Goal: Transaction & Acquisition: Purchase product/service

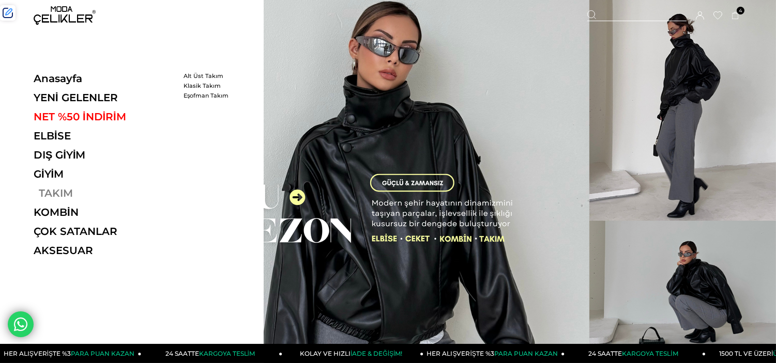
click at [48, 190] on link "TAKIM" at bounding box center [105, 193] width 142 height 12
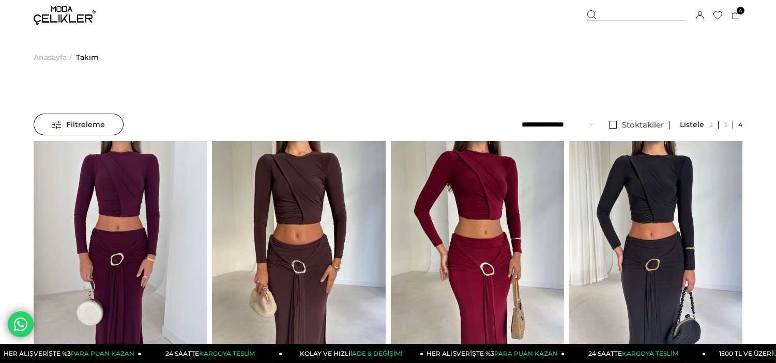
click at [82, 120] on span "Filtreleme" at bounding box center [78, 124] width 53 height 21
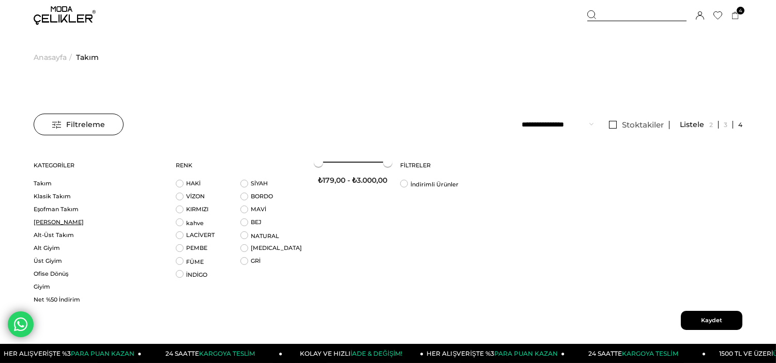
click at [54, 219] on link "[PERSON_NAME]" at bounding box center [98, 223] width 129 height 8
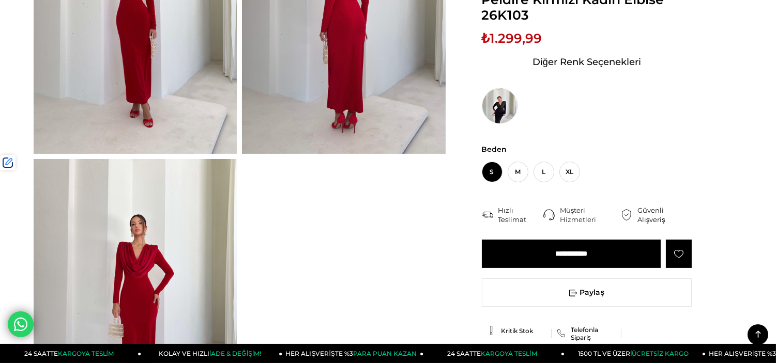
scroll to position [459, 0]
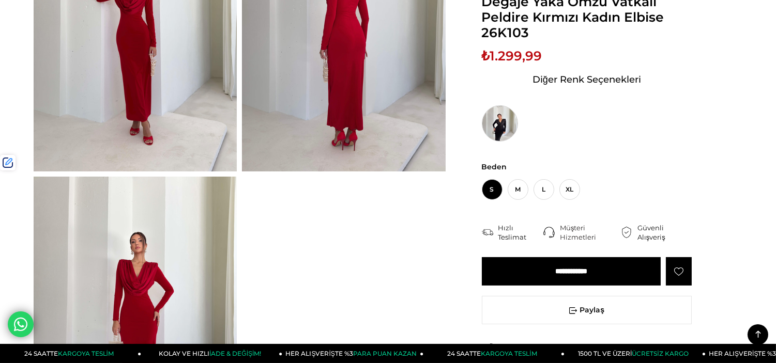
click at [500, 131] on img at bounding box center [500, 123] width 36 height 36
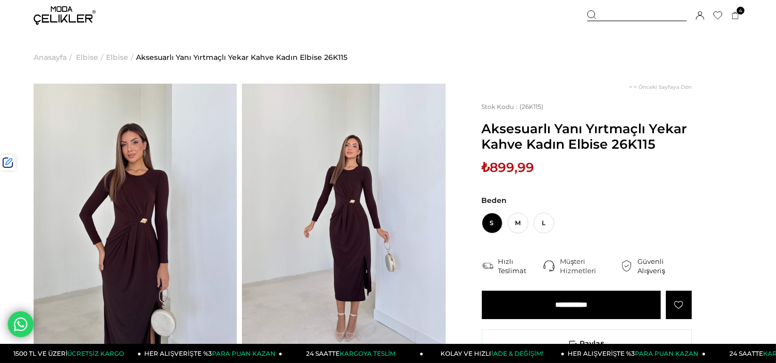
click at [529, 43] on ul "Anasayfa > Elbise > Elbise > Aksesuarlı Yanı Yırtmaçlı Yekar Kahve Kadın Elbise…" at bounding box center [388, 57] width 709 height 53
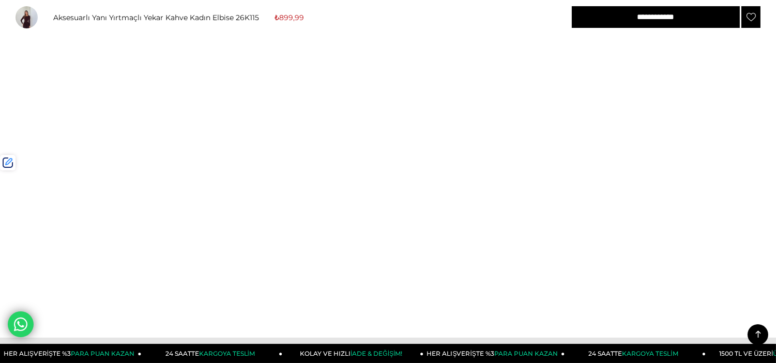
scroll to position [976, 0]
